Goal: Navigation & Orientation: Find specific page/section

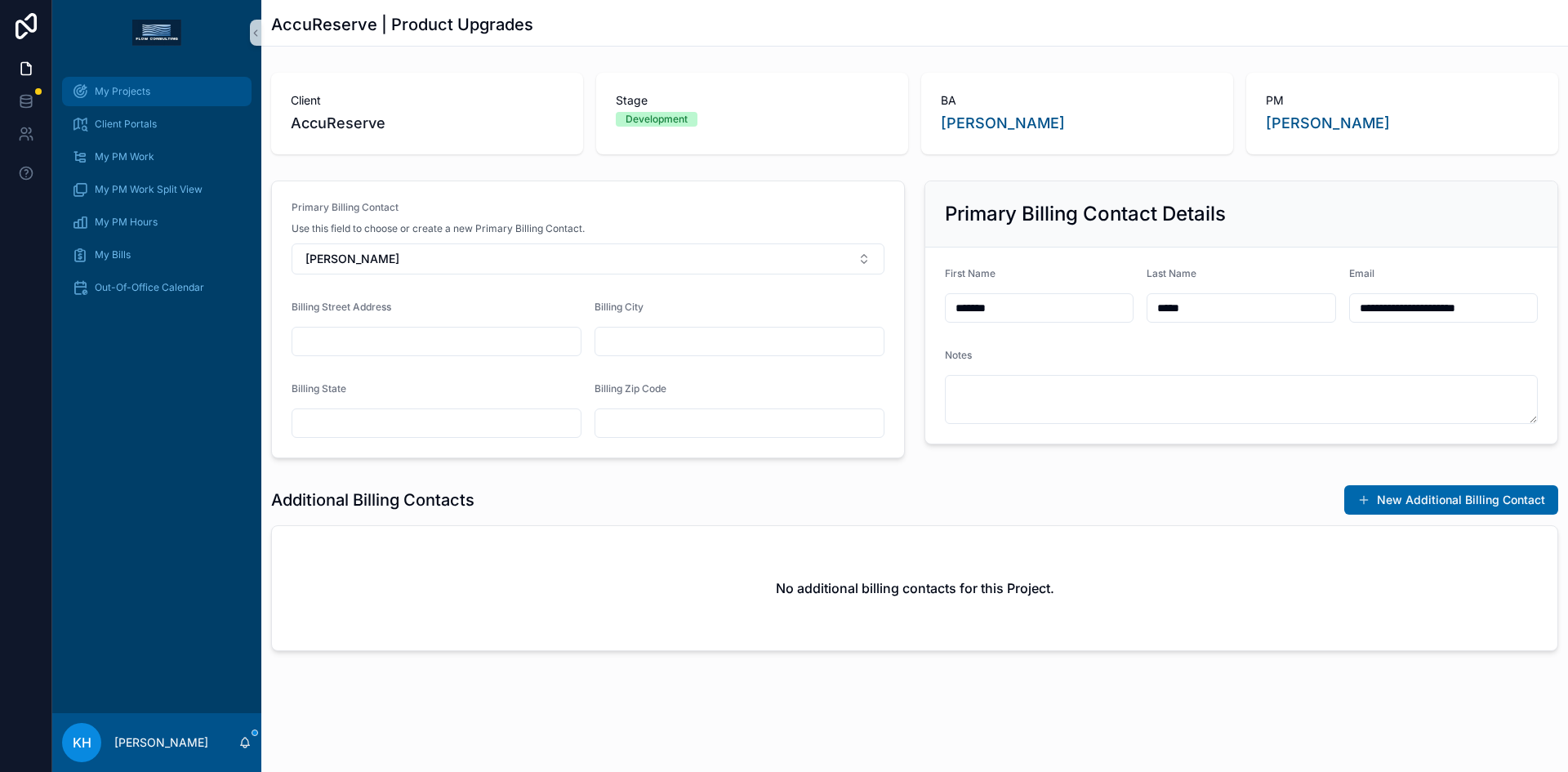
click at [135, 90] on span "My Projects" at bounding box center [122, 92] width 55 height 13
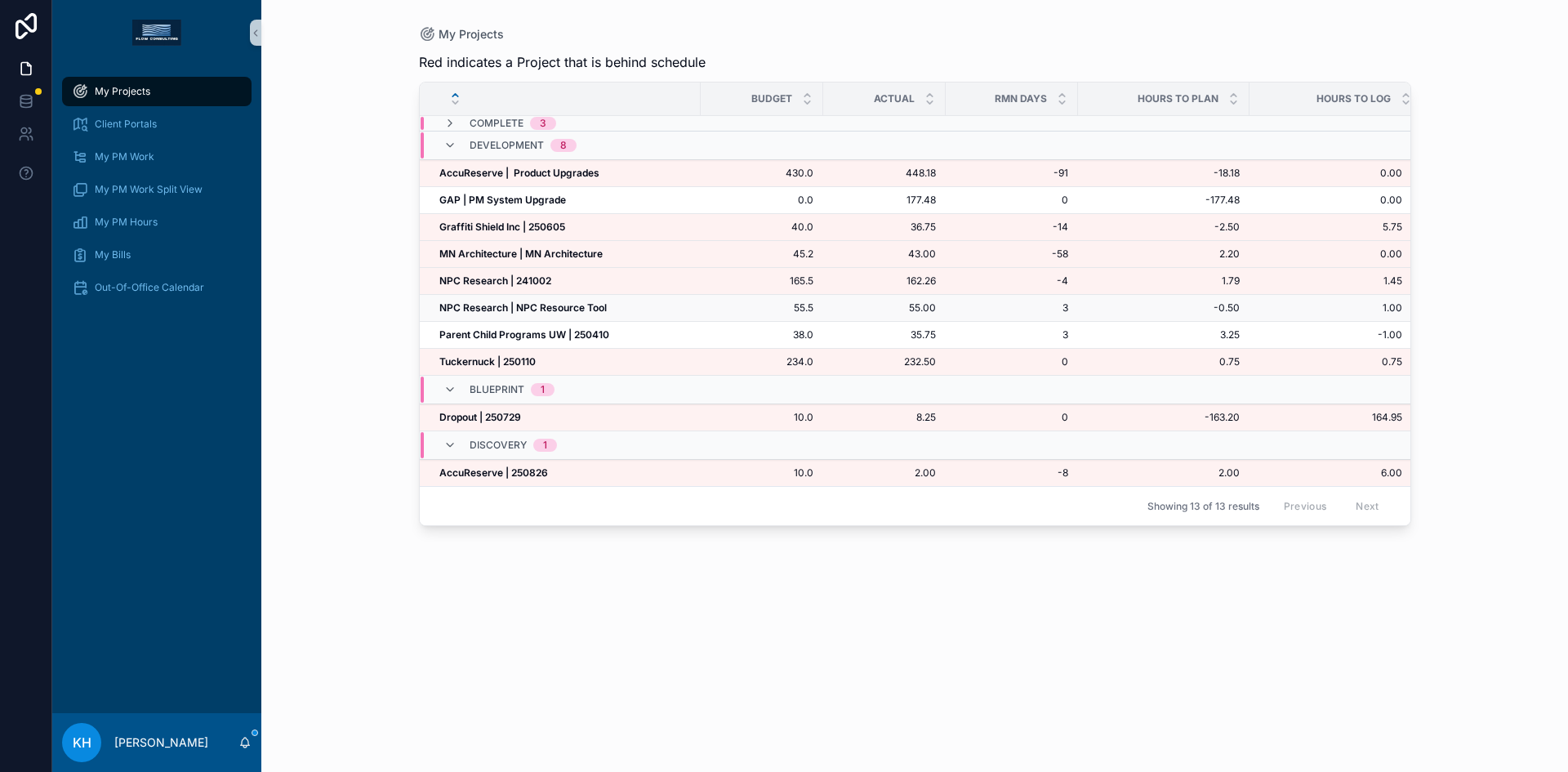
click at [480, 311] on strong "NPC Research | NPC Resource Tool" at bounding box center [523, 307] width 167 height 12
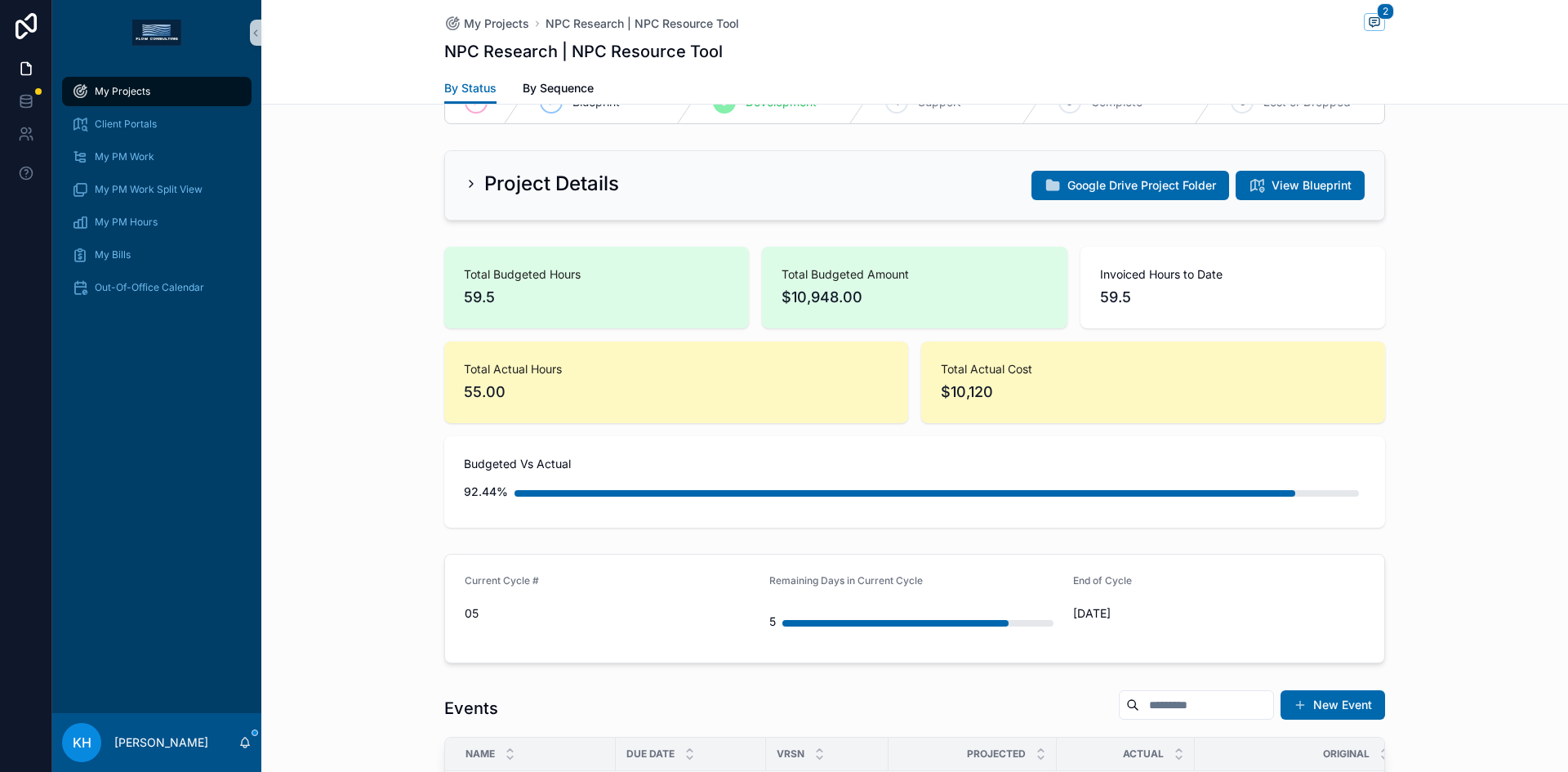
scroll to position [50, 0]
click at [136, 93] on span "My Projects" at bounding box center [122, 92] width 55 height 13
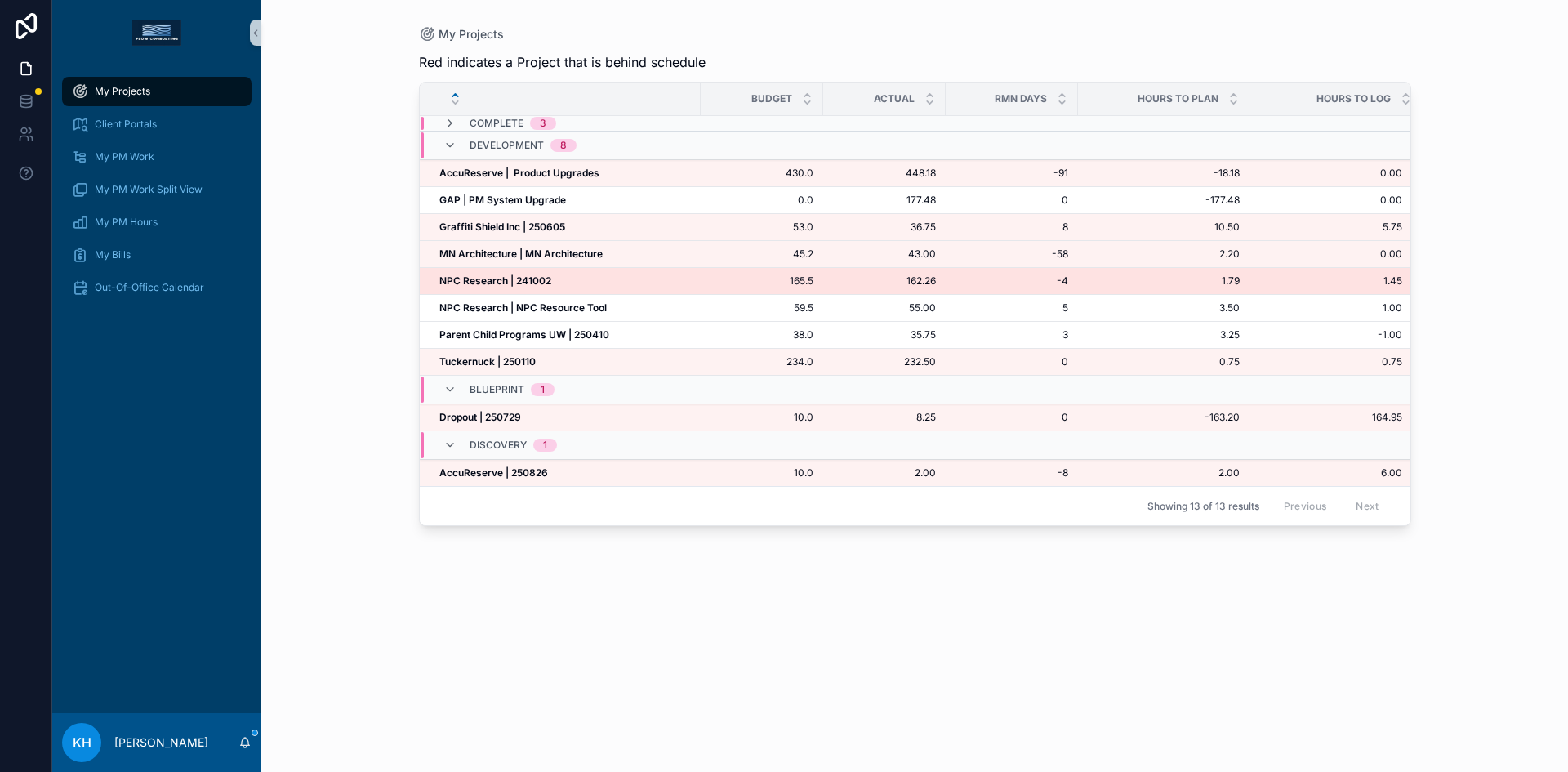
click at [482, 281] on strong "NPC Research | 241002" at bounding box center [495, 280] width 112 height 12
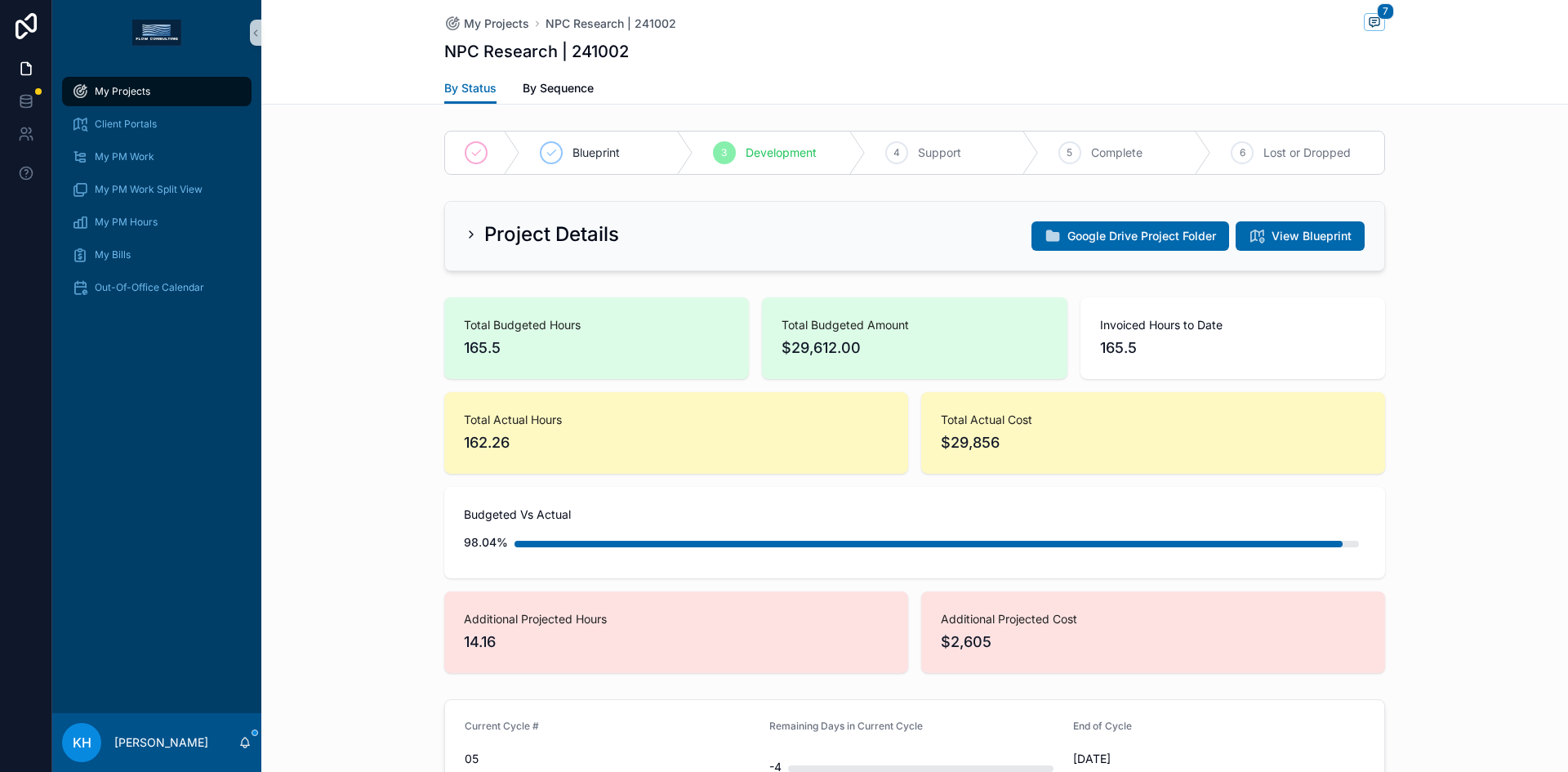
click at [139, 96] on span "My Projects" at bounding box center [122, 92] width 55 height 13
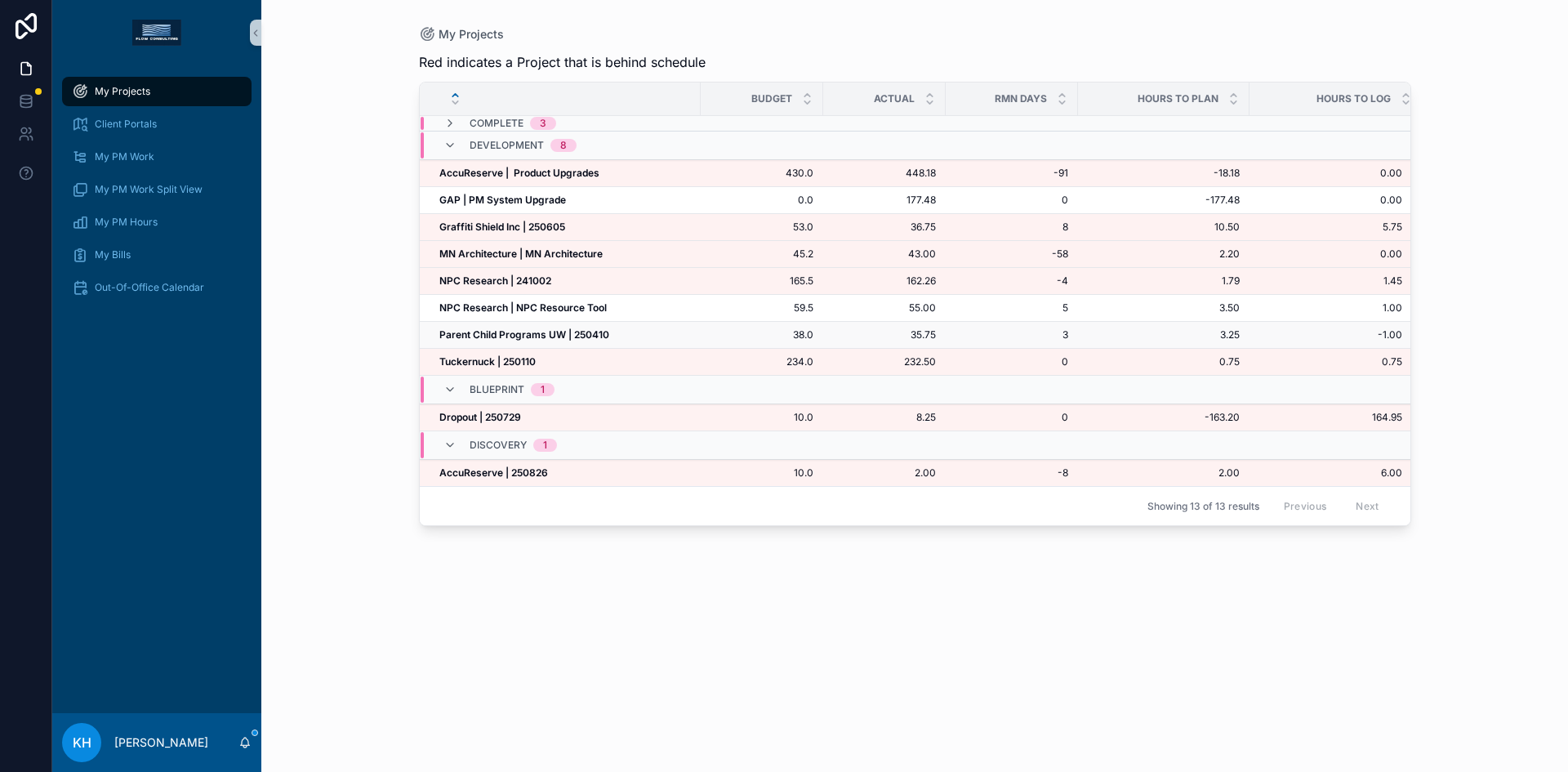
click at [532, 336] on strong "Parent Child Programs UW | 250410" at bounding box center [525, 334] width 170 height 12
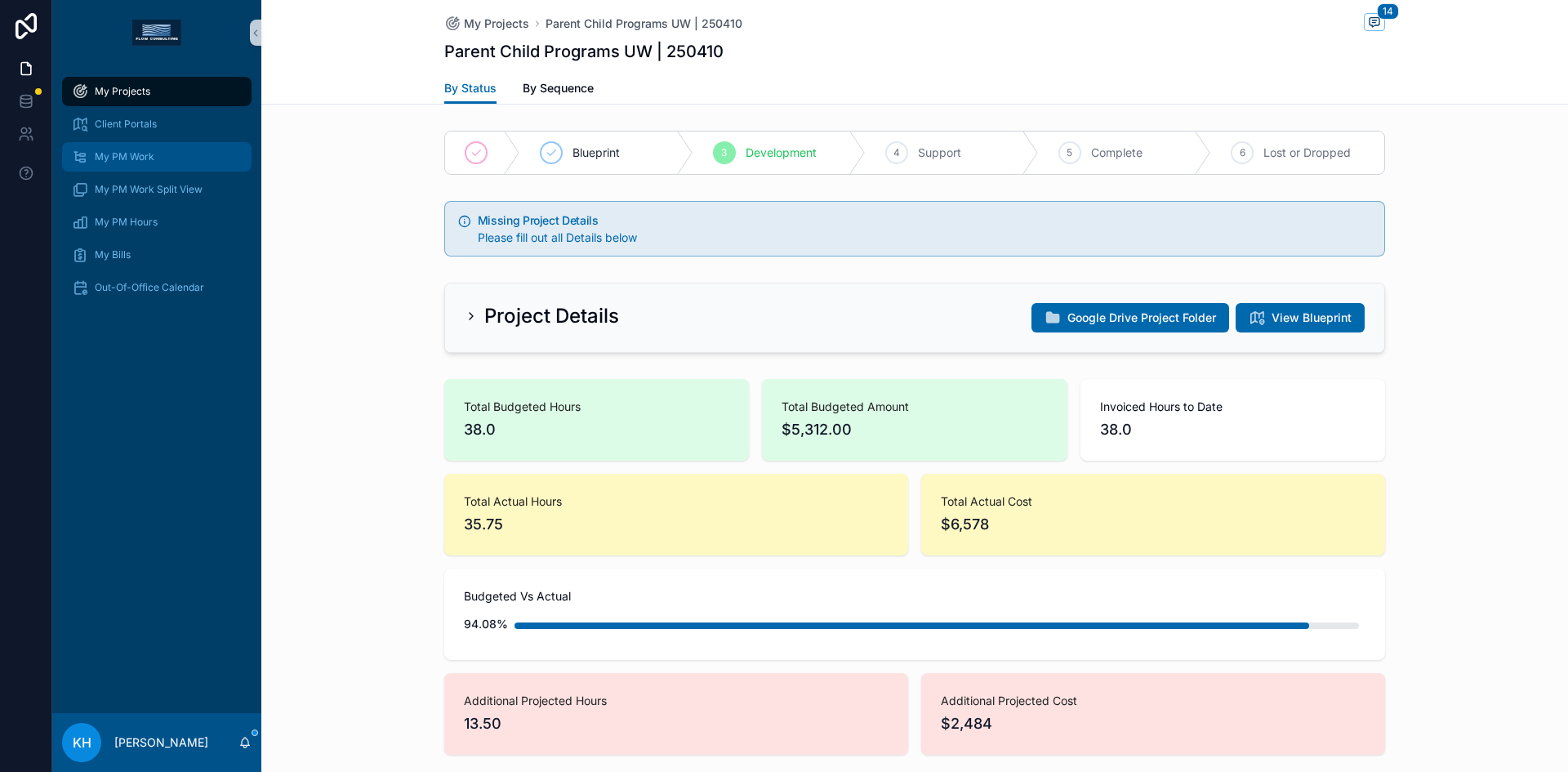
click at [132, 156] on span "My PM Work" at bounding box center [124, 157] width 59 height 13
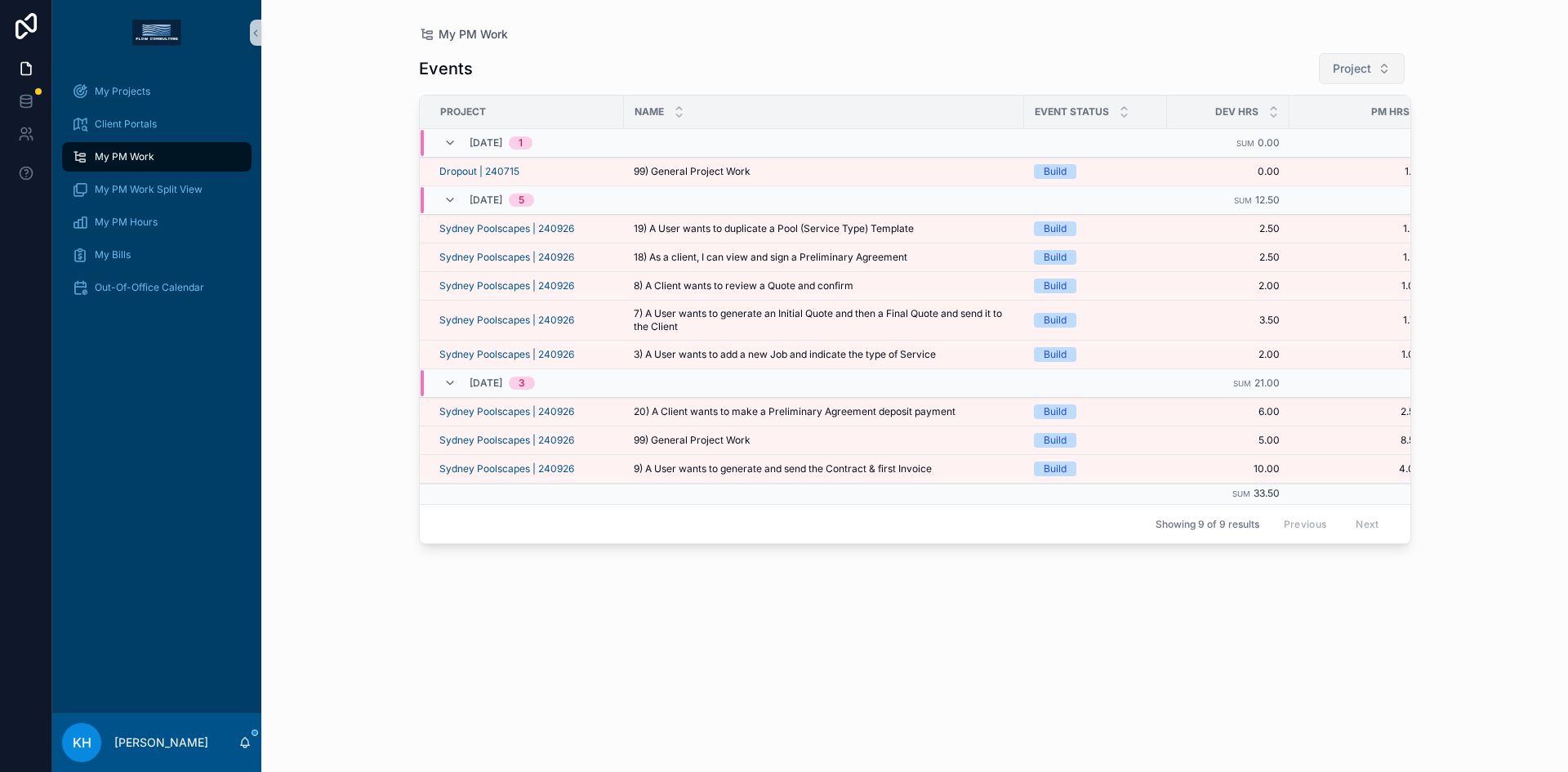
click at [1348, 76] on button "Project" at bounding box center [1363, 69] width 86 height 31
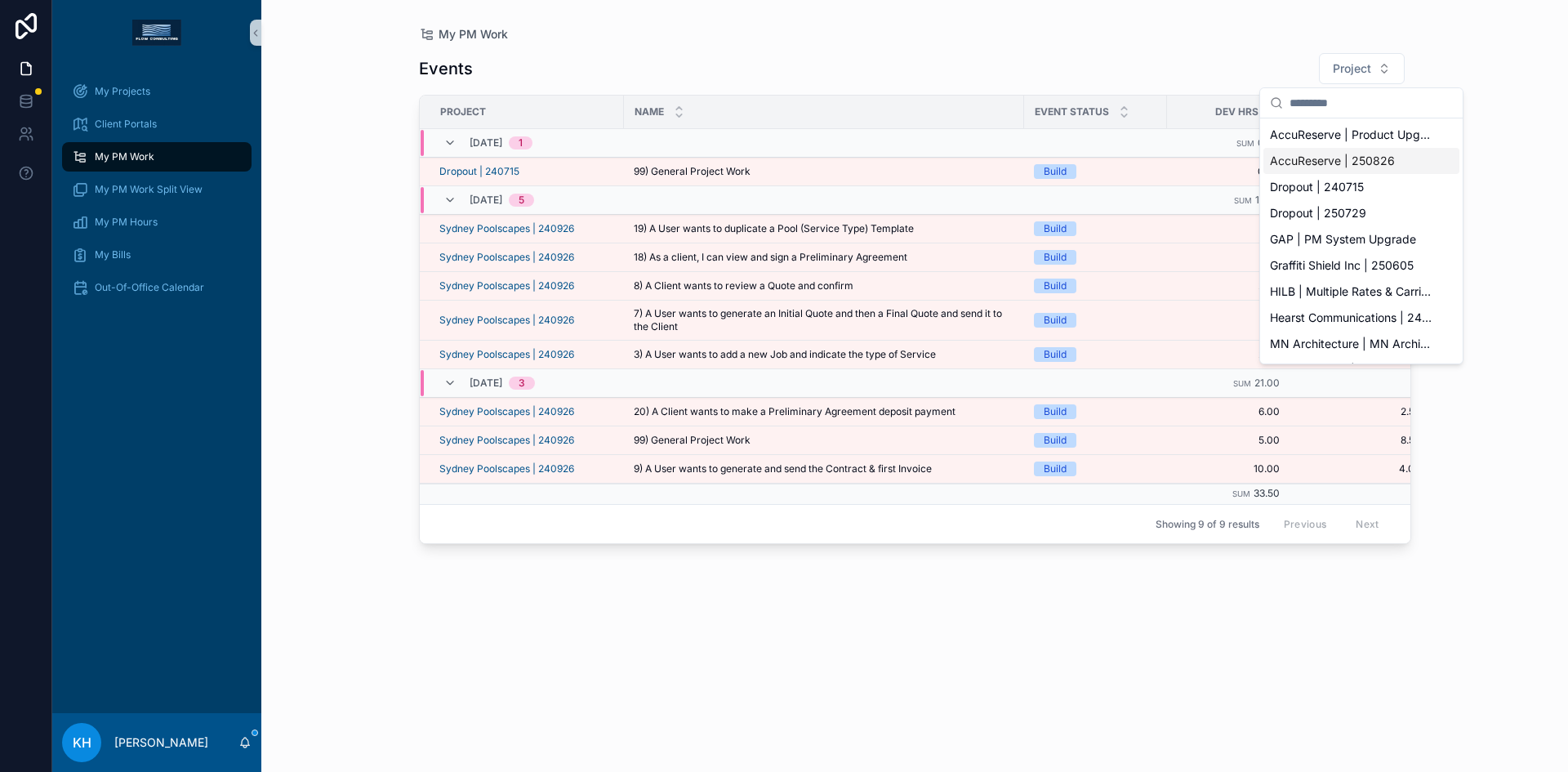
scroll to position [127, 0]
click at [1333, 355] on div "Tuckernuck | 250110" at bounding box center [1362, 347] width 196 height 26
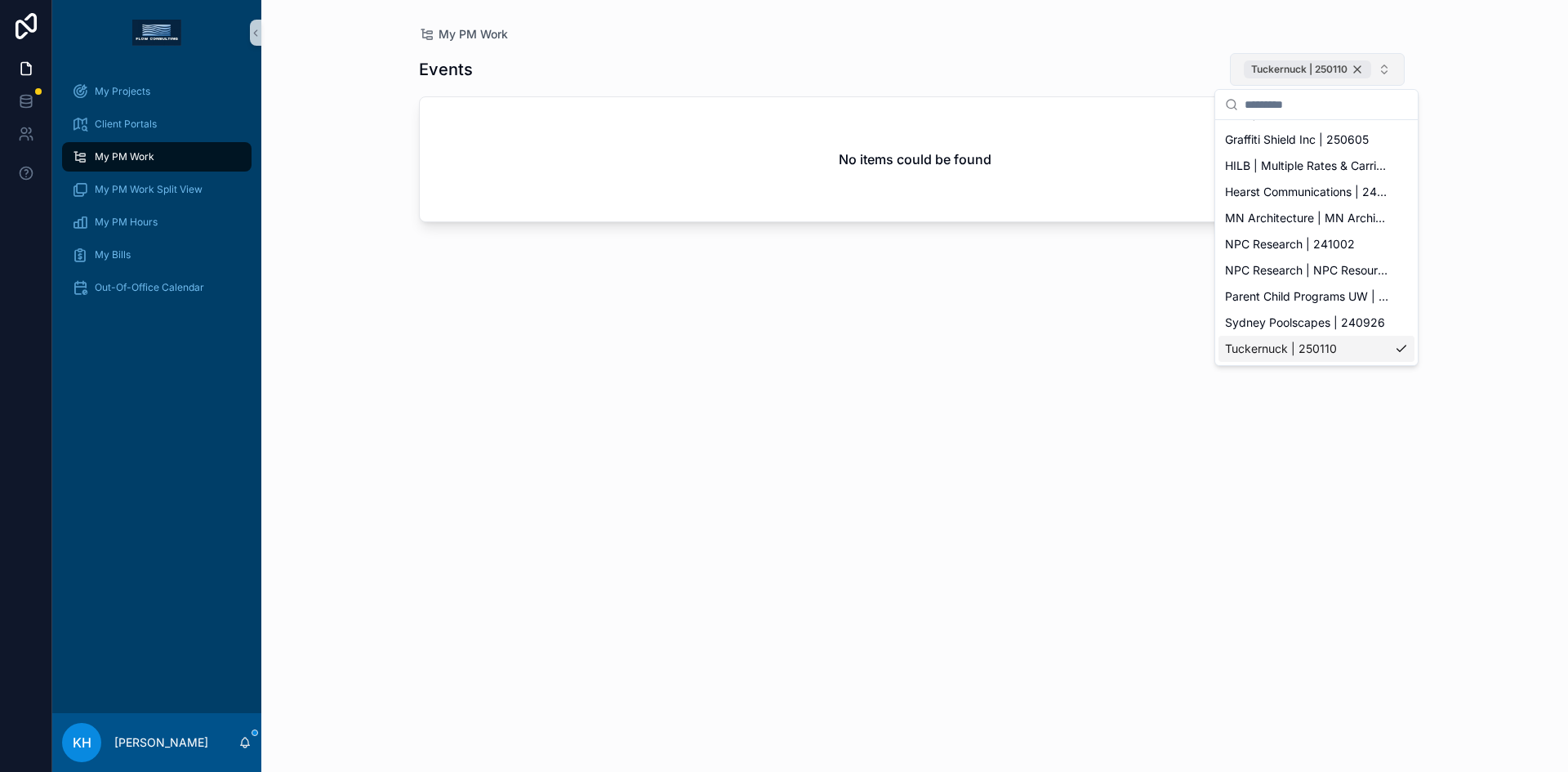
click at [1358, 68] on div "Tuckernuck | 250110" at bounding box center [1307, 69] width 127 height 18
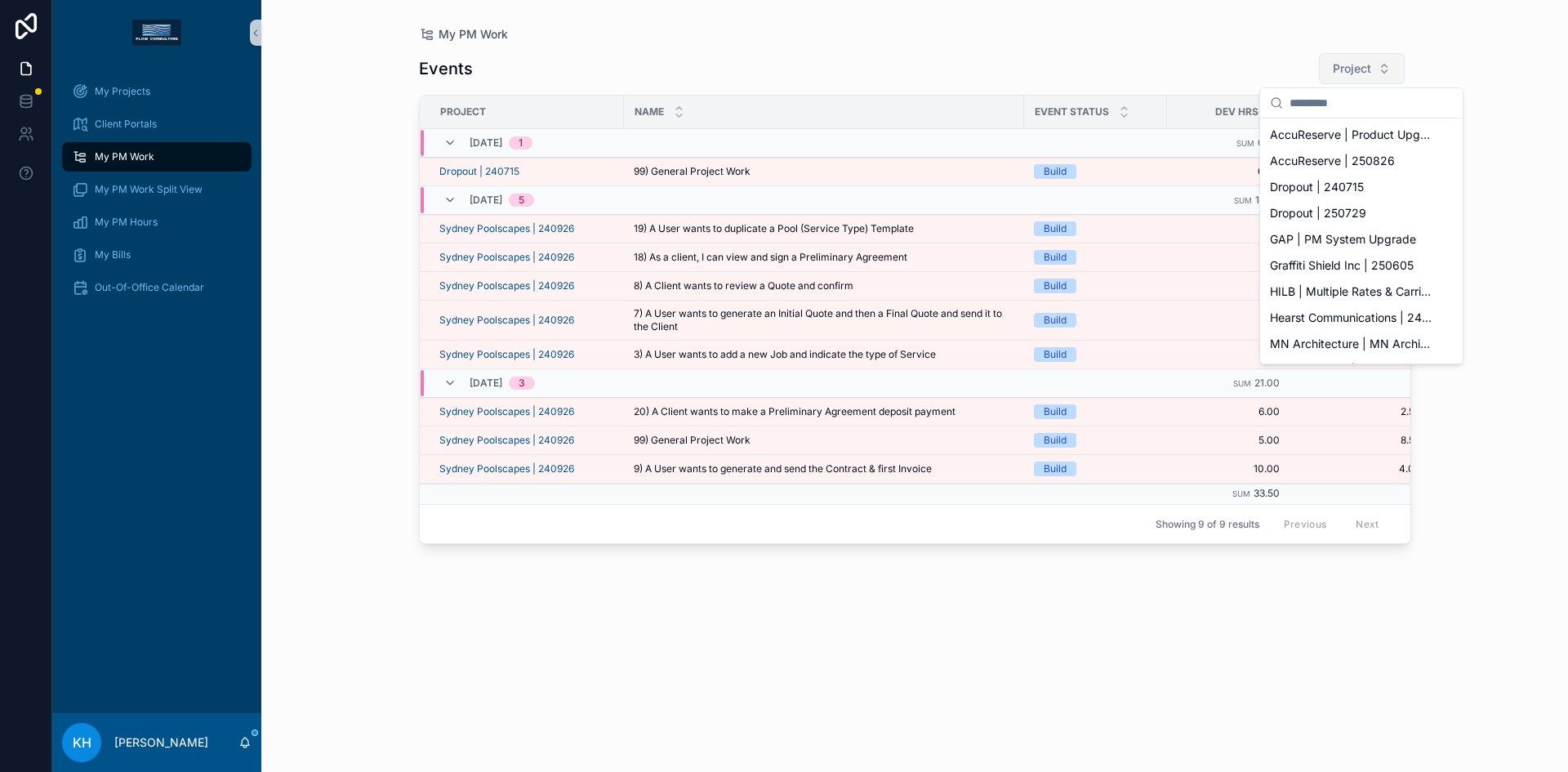
click at [1145, 32] on div "My PM Work" at bounding box center [915, 33] width 993 height 16
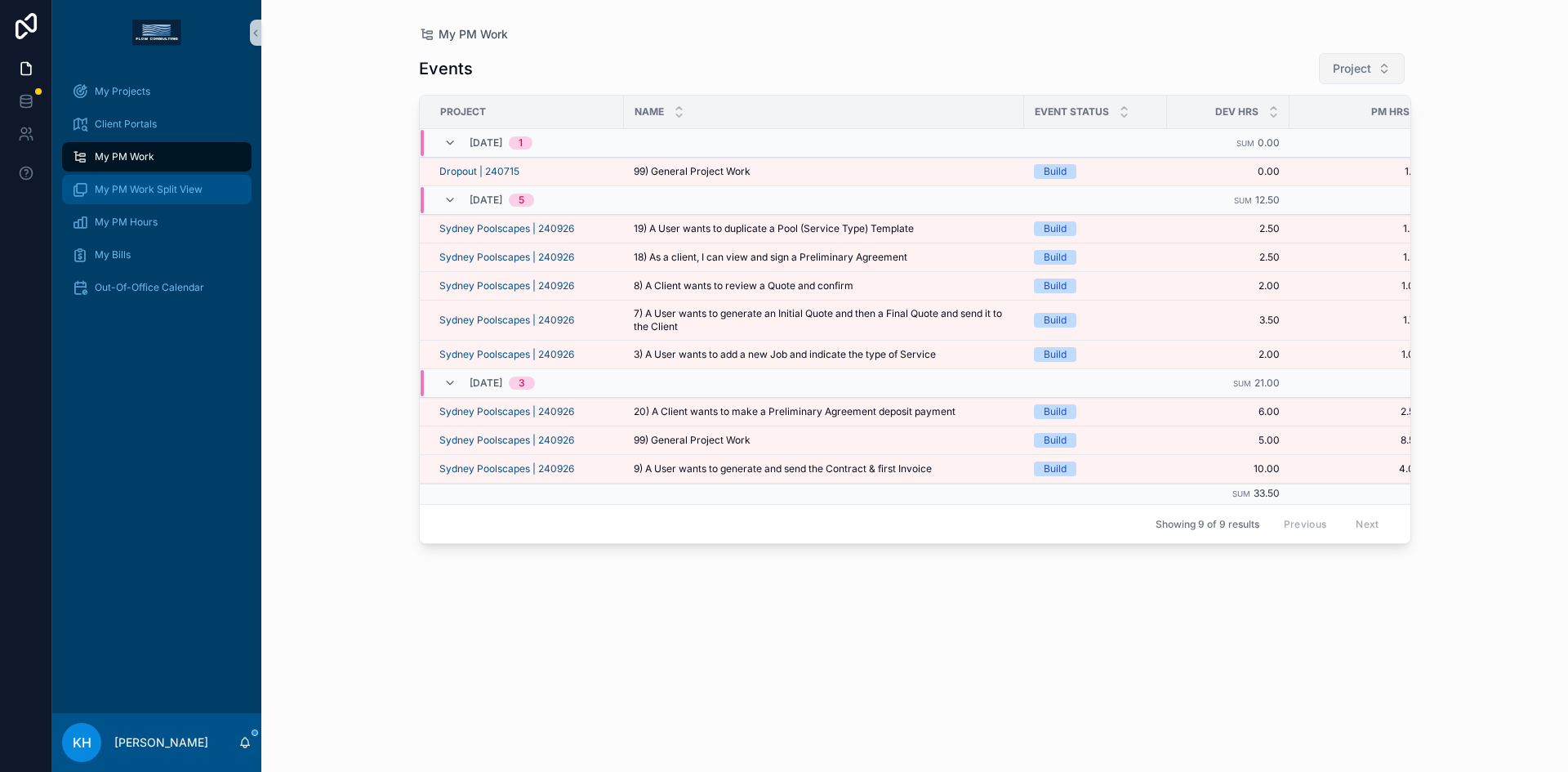
click at [140, 188] on span "My PM Work Split View" at bounding box center [148, 189] width 108 height 13
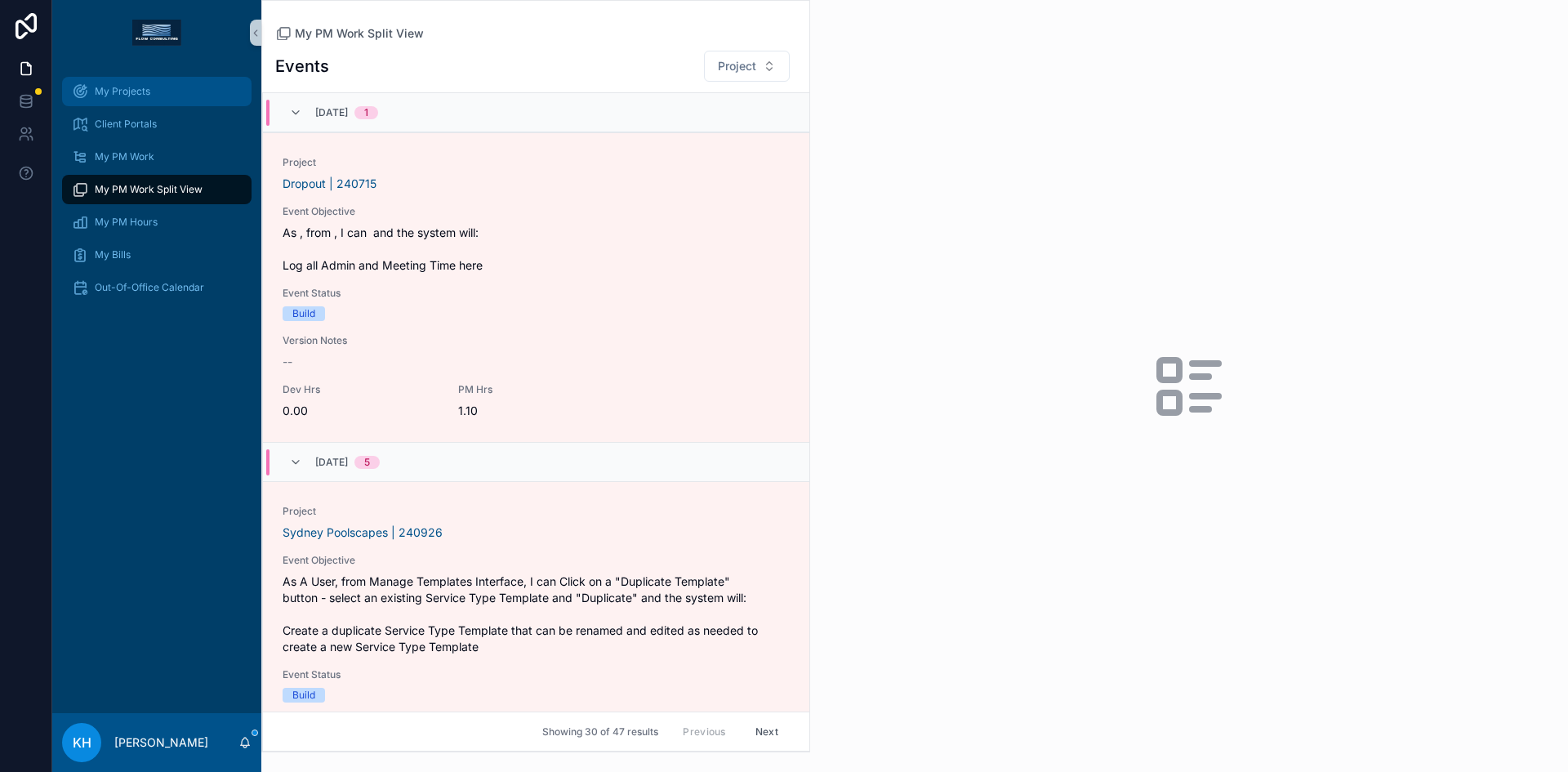
click at [122, 98] on div "My Projects" at bounding box center [157, 91] width 170 height 26
